Goal: Task Accomplishment & Management: Use online tool/utility

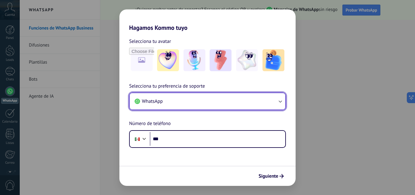
click at [189, 98] on button "WhatsApp" at bounding box center [208, 101] width 156 height 16
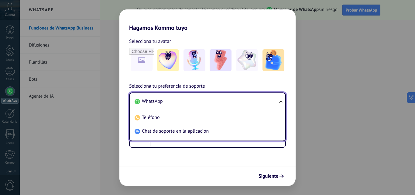
click at [189, 98] on li "WhatsApp" at bounding box center [206, 102] width 148 height 14
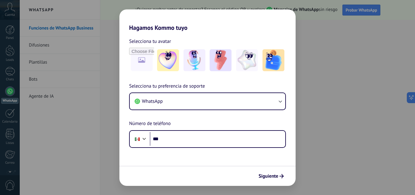
click at [181, 148] on form "Selecciona tu avatar Selecciona tu preferencia de soporte WhatsApp Número de te…" at bounding box center [207, 108] width 176 height 154
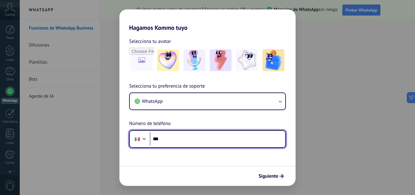
click at [181, 141] on input "***" at bounding box center [218, 139] width 136 height 14
type input "**********"
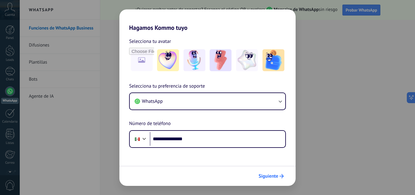
click at [263, 174] on span "Siguiente" at bounding box center [269, 176] width 20 height 4
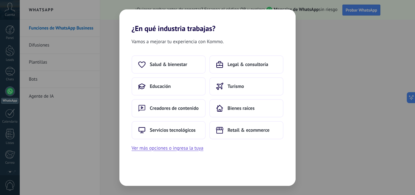
click at [263, 173] on div "Vamos a mejorar tu experiencia con Kommo. Salud & bienestar Legal & consultoría…" at bounding box center [207, 109] width 176 height 153
click at [222, 111] on use at bounding box center [220, 108] width 6 height 6
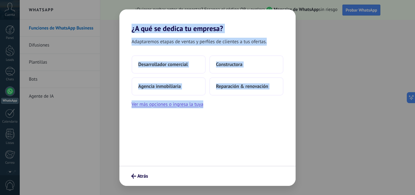
click at [223, 104] on div "Desarrollador comercial Constructora Agencia inmobiliaria Reparación & renovaci…" at bounding box center [207, 81] width 176 height 53
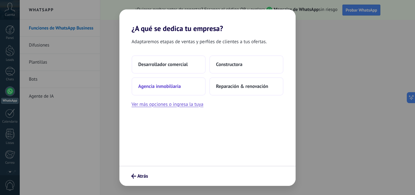
click at [188, 88] on button "Agencia inmobiliaria" at bounding box center [169, 86] width 74 height 18
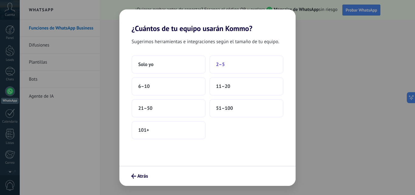
click at [232, 65] on button "2–5" at bounding box center [246, 64] width 74 height 18
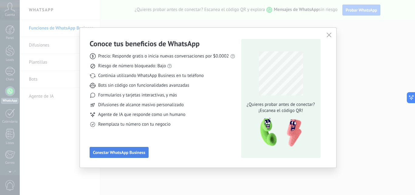
click at [143, 153] on span "Conectar WhatsApp Business" at bounding box center [119, 152] width 52 height 4
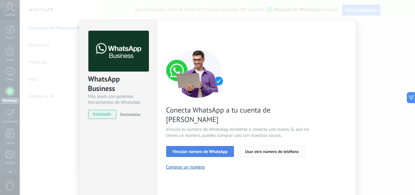
click at [205, 149] on span "Vincular número de WhatsApp" at bounding box center [200, 151] width 55 height 4
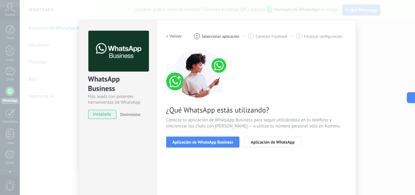
click at [205, 144] on span "Aplicación de WhatsApp Business" at bounding box center [203, 142] width 61 height 4
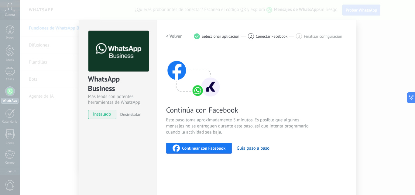
click at [205, 144] on button "Continuar con Facebook" at bounding box center [199, 148] width 66 height 11
click at [98, 115] on span "instalado" at bounding box center [102, 114] width 28 height 9
click at [173, 36] on h2 "< Volver" at bounding box center [174, 36] width 16 height 6
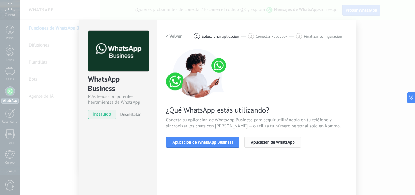
click at [266, 138] on button "Aplicación de WhatsApp" at bounding box center [272, 141] width 57 height 11
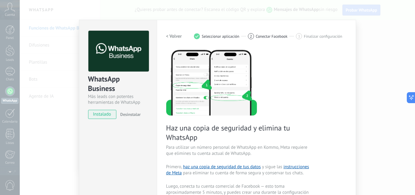
drag, startPoint x: 412, startPoint y: 72, endPoint x: 415, endPoint y: 74, distance: 3.3
click at [415, 74] on div "WhatsApp Business Más leads con potentes herramientas de WhatsApp instalado Des…" at bounding box center [217, 97] width 395 height 195
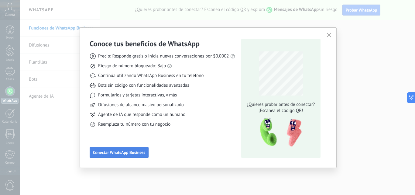
click at [111, 147] on button "Conectar WhatsApp Business" at bounding box center [119, 152] width 59 height 11
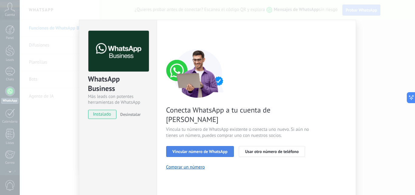
click at [204, 149] on span "Vincular número de WhatsApp" at bounding box center [200, 151] width 55 height 4
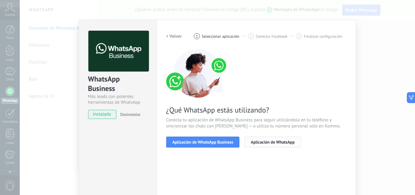
click at [274, 138] on button "Aplicación de WhatsApp" at bounding box center [272, 141] width 57 height 11
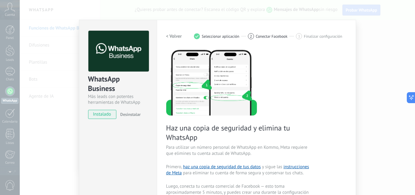
scroll to position [78, 0]
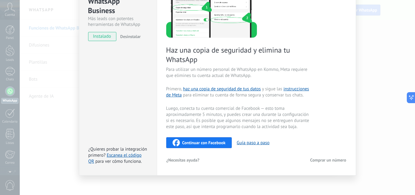
click at [213, 139] on div "Continuar con Facebook" at bounding box center [199, 142] width 53 height 7
